Goal: Browse casually

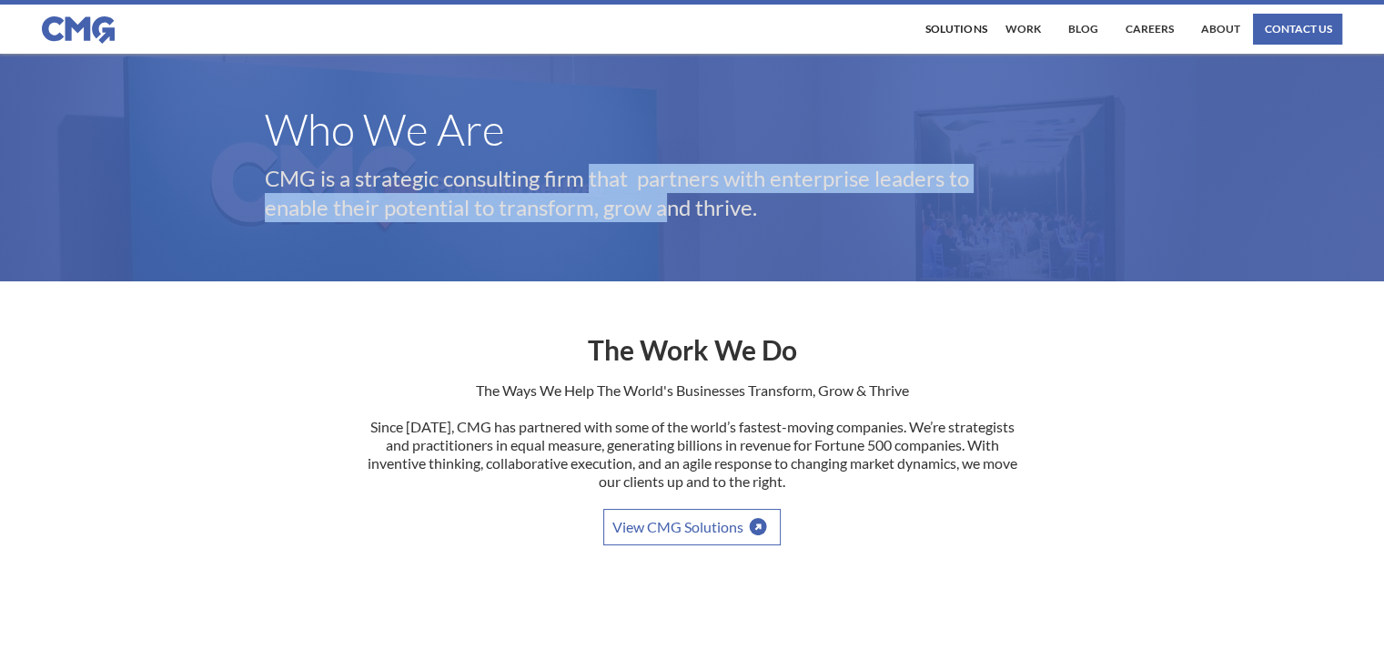
drag, startPoint x: 668, startPoint y: 216, endPoint x: 584, endPoint y: 179, distance: 91.3
click at [584, 179] on p "CMG is a strategic consulting firm that partners with enterprise leaders to ena…" at bounding box center [647, 193] width 764 height 58
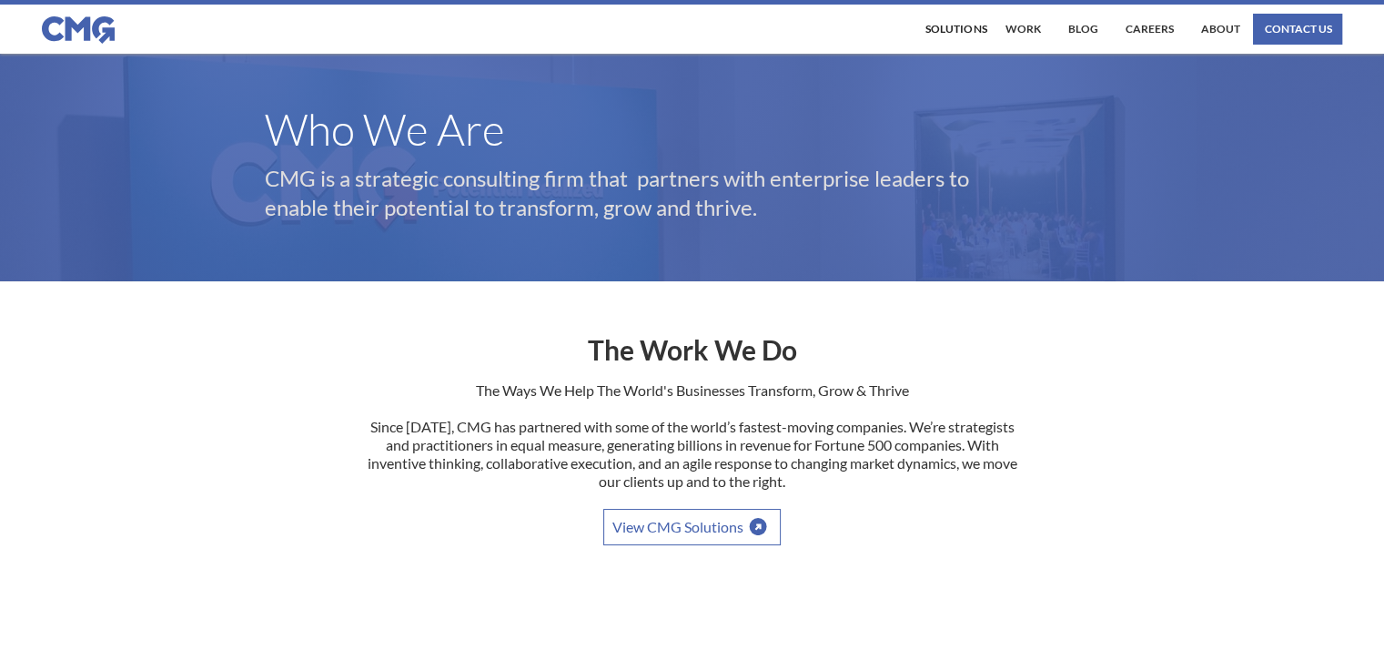
click at [79, 40] on img at bounding box center [78, 29] width 73 height 27
